Goal: Task Accomplishment & Management: Manage account settings

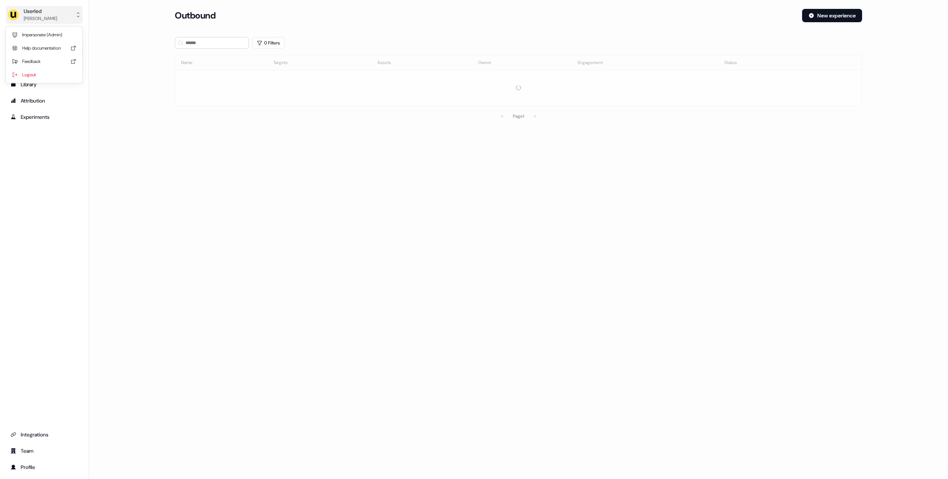
click at [56, 20] on button "Userled [PERSON_NAME]" at bounding box center [44, 15] width 77 height 18
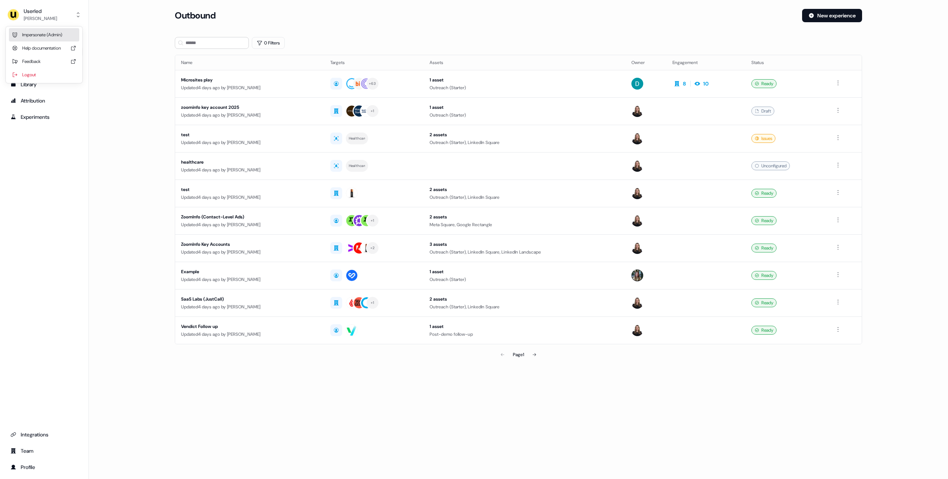
click at [49, 35] on div "Impersonate (Admin)" at bounding box center [44, 34] width 70 height 13
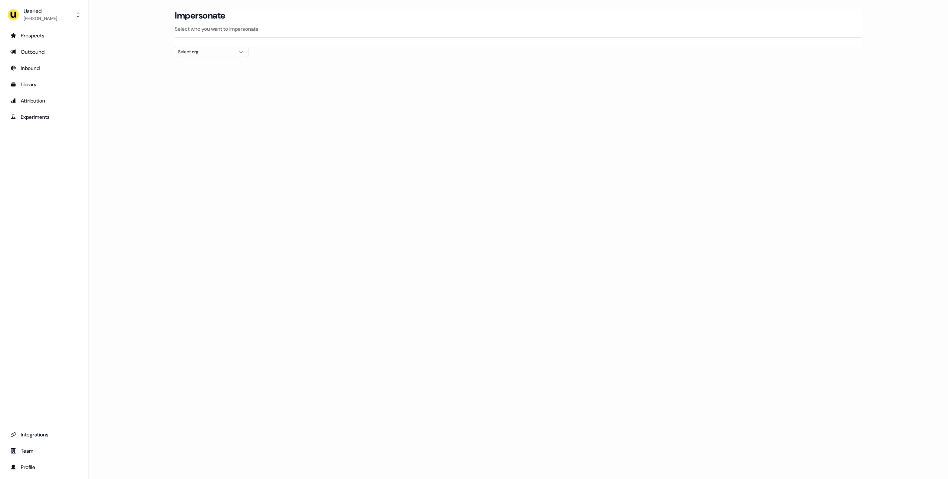
click at [222, 51] on div "Select org" at bounding box center [206, 51] width 56 height 7
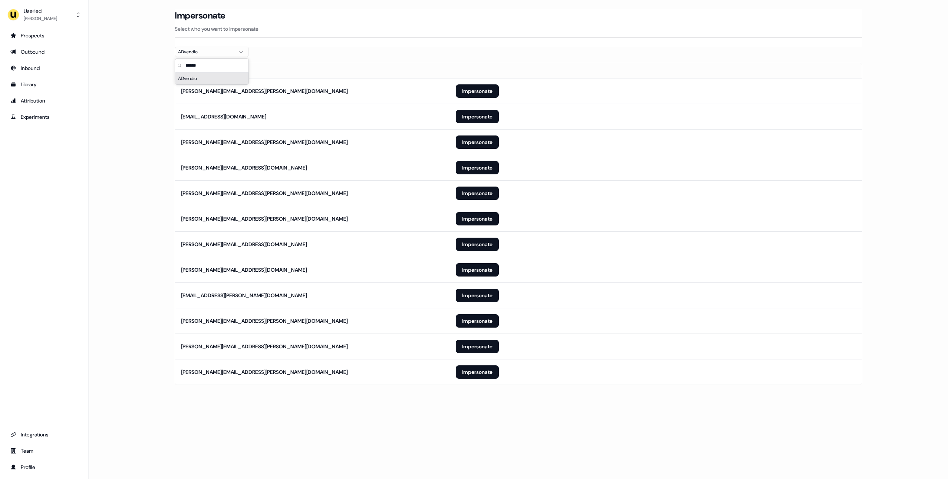
type input "******"
click at [384, 58] on div at bounding box center [519, 60] width 688 height 6
click at [471, 343] on button "Impersonate" at bounding box center [477, 346] width 43 height 13
